Goal: Use online tool/utility: Utilize a website feature to perform a specific function

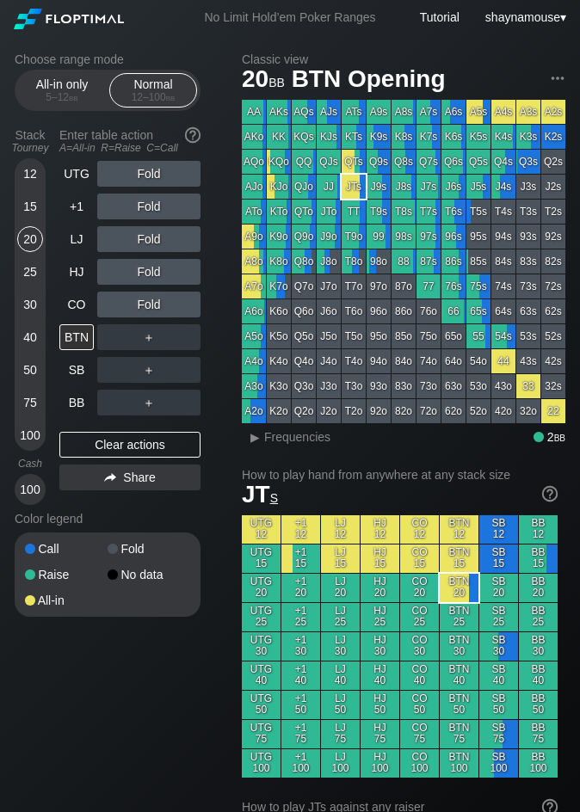
click at [33, 178] on div "12" at bounding box center [30, 174] width 26 height 26
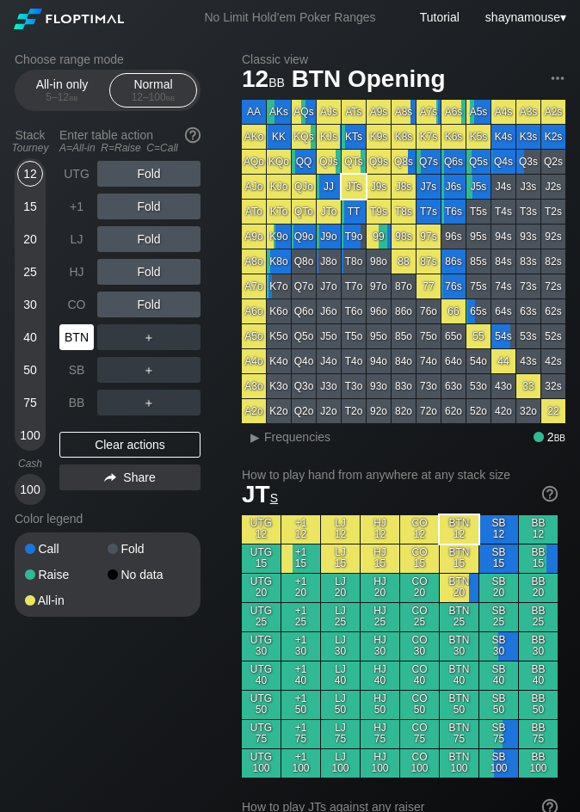
click at [71, 335] on div "BTN" at bounding box center [76, 337] width 34 height 26
click at [141, 273] on div "R ✕" at bounding box center [149, 272] width 34 height 26
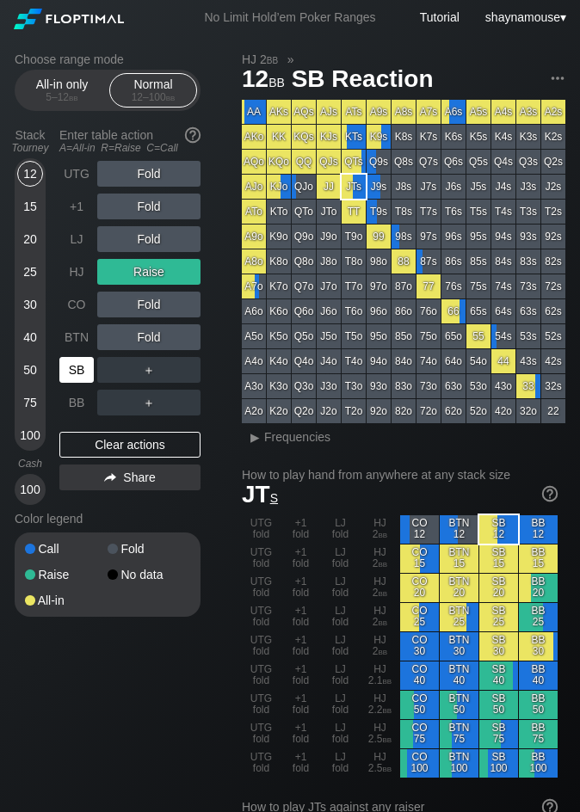
click at [73, 377] on div "SB" at bounding box center [76, 370] width 34 height 26
click at [102, 374] on div "A ✕" at bounding box center [114, 370] width 34 height 26
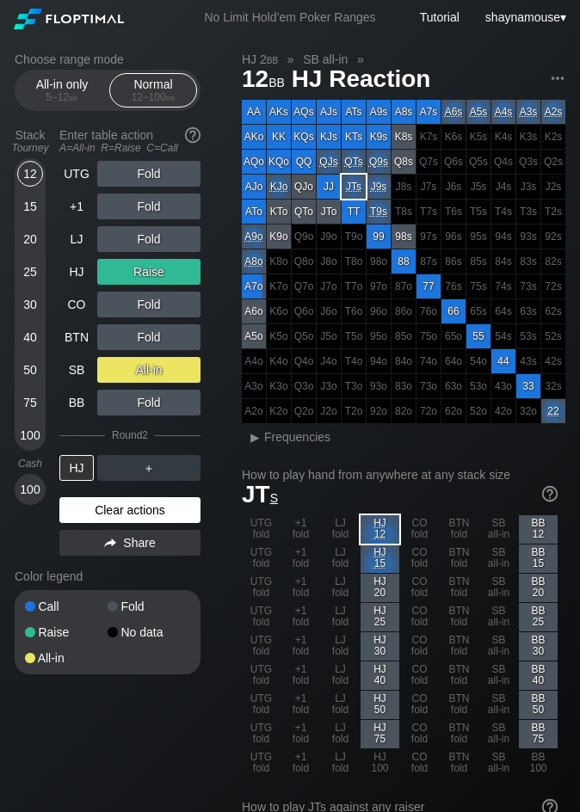
click at [152, 511] on div "Clear actions" at bounding box center [129, 510] width 141 height 26
click at [152, 563] on div "Color legend" at bounding box center [108, 577] width 186 height 28
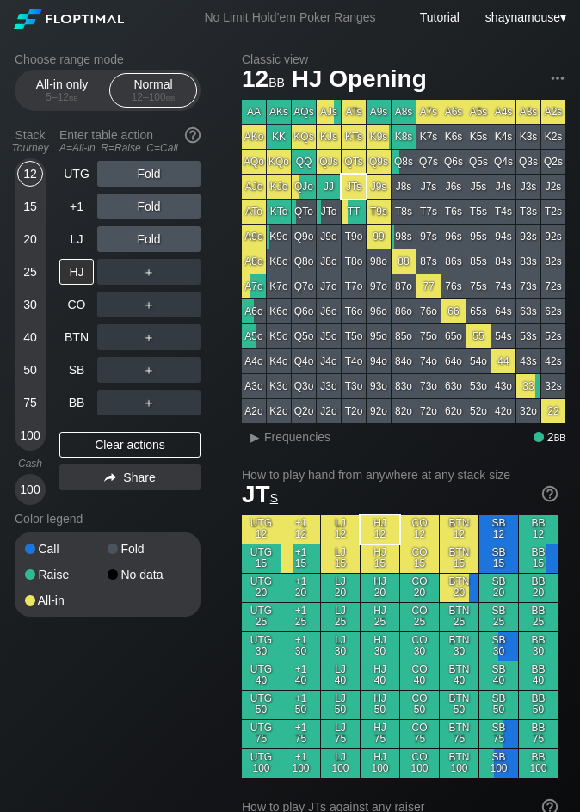
click at [16, 85] on div "All-in only 5 – 12 bb Normal 12 – 100 bb" at bounding box center [108, 90] width 186 height 41
click at [28, 98] on div "5 – 12 bb" at bounding box center [62, 97] width 72 height 12
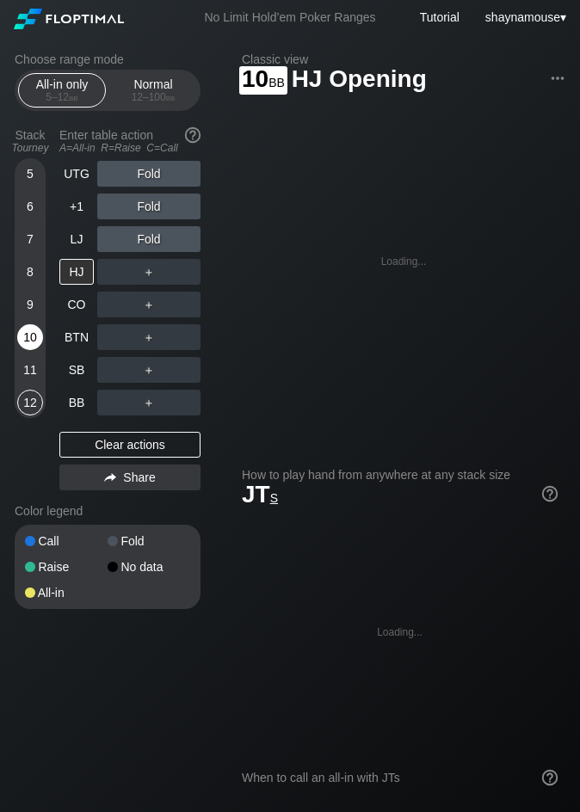
click at [40, 348] on div "10" at bounding box center [30, 340] width 26 height 33
